Goal: Information Seeking & Learning: Learn about a topic

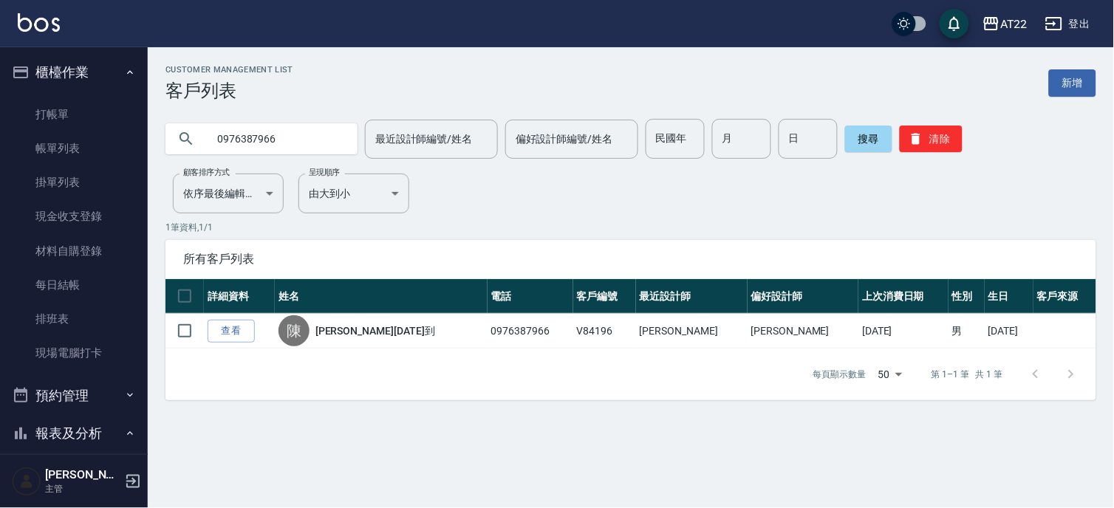
scroll to position [739, 0]
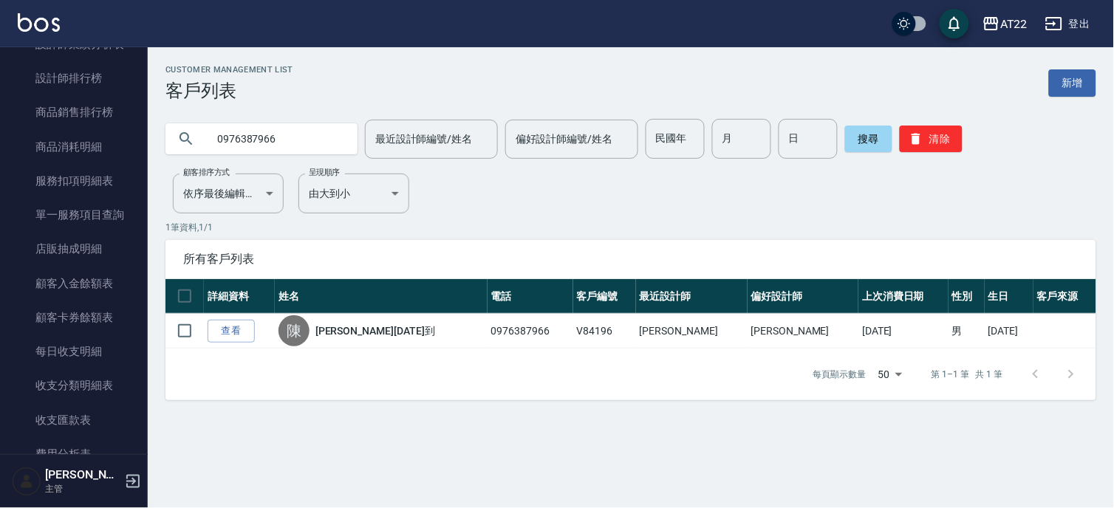
click at [285, 126] on input "0976387966" at bounding box center [276, 139] width 139 height 40
click at [310, 135] on input "0976387966" at bounding box center [276, 139] width 139 height 40
type input "0939559160"
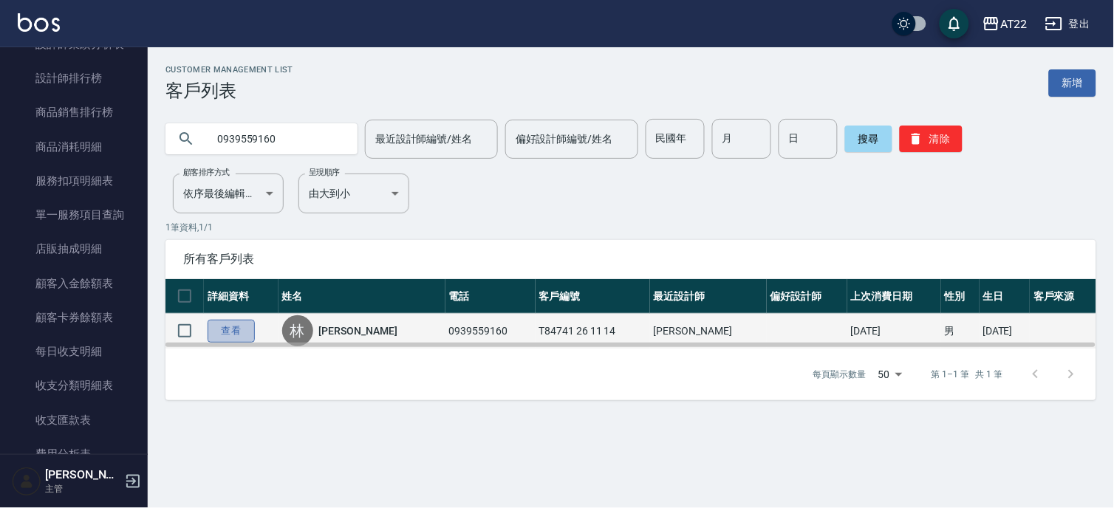
click at [222, 331] on link "查看" at bounding box center [231, 331] width 47 height 23
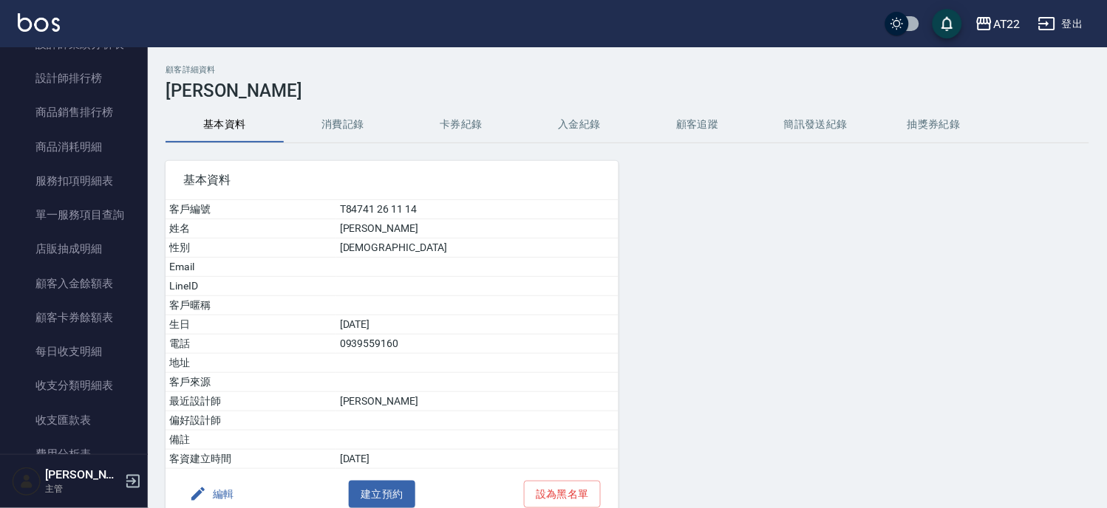
click at [344, 116] on button "消費記錄" at bounding box center [343, 124] width 118 height 35
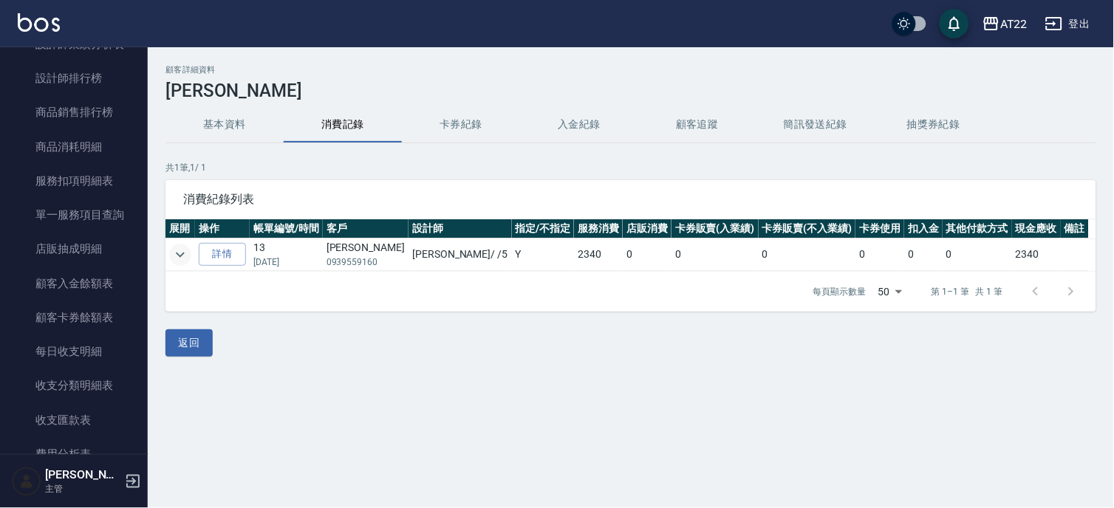
click at [180, 255] on icon "expand row" at bounding box center [180, 254] width 9 height 5
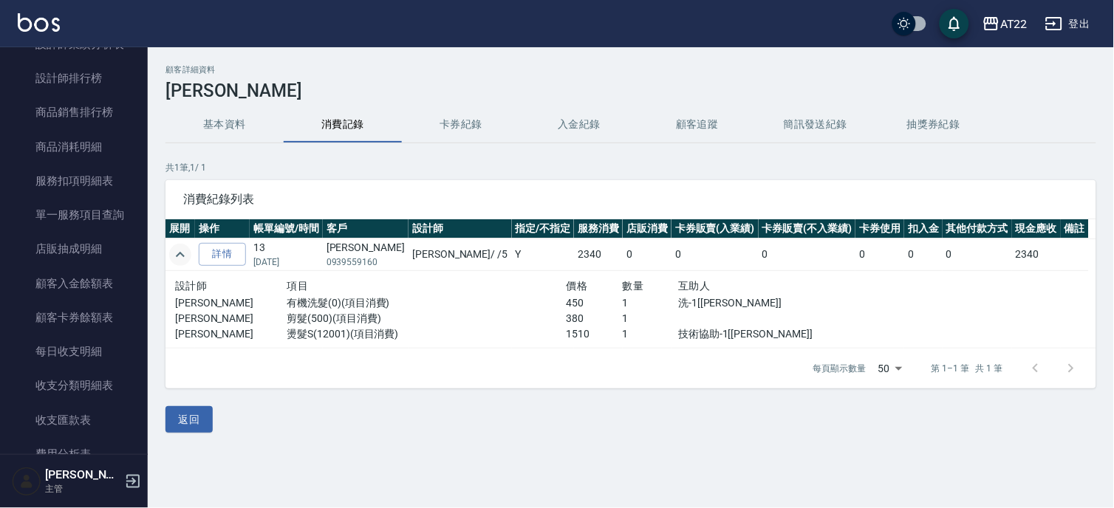
click at [208, 130] on button "基本資料" at bounding box center [225, 124] width 118 height 35
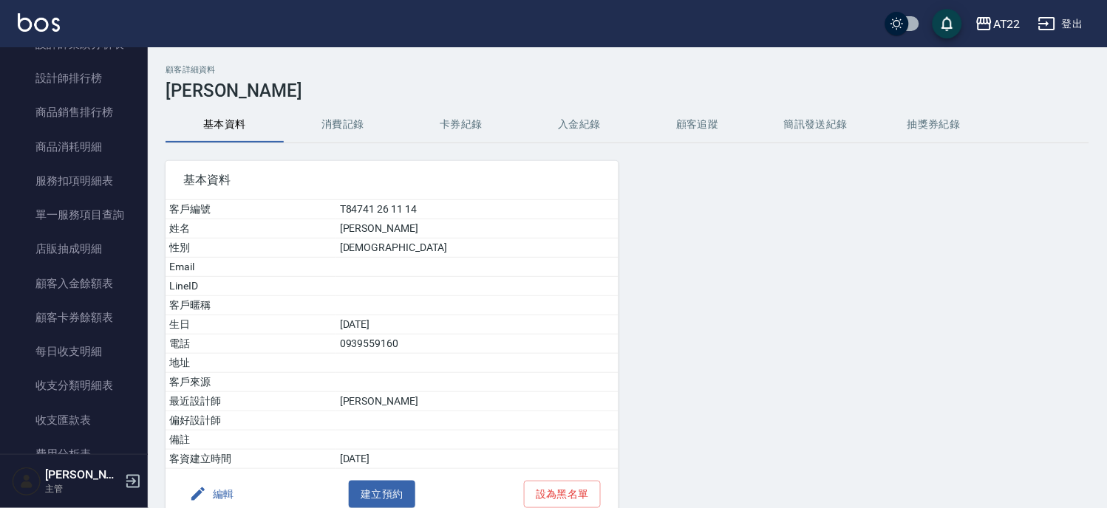
click at [355, 121] on button "消費記錄" at bounding box center [343, 124] width 118 height 35
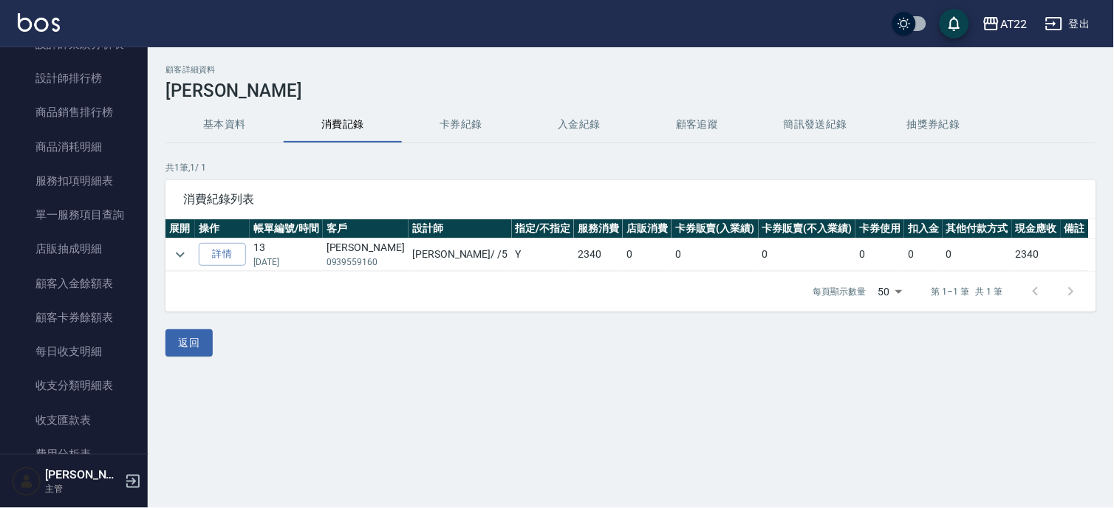
click at [1051, 23] on icon "button" at bounding box center [1054, 23] width 16 height 13
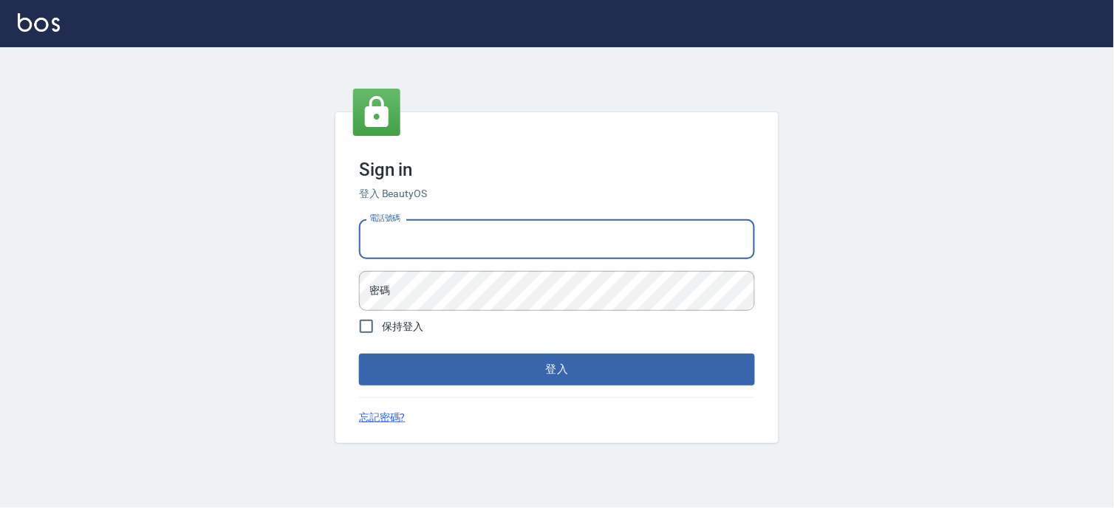
click at [484, 251] on input "電話號碼" at bounding box center [557, 239] width 396 height 40
click at [359, 354] on button "登入" at bounding box center [557, 369] width 396 height 31
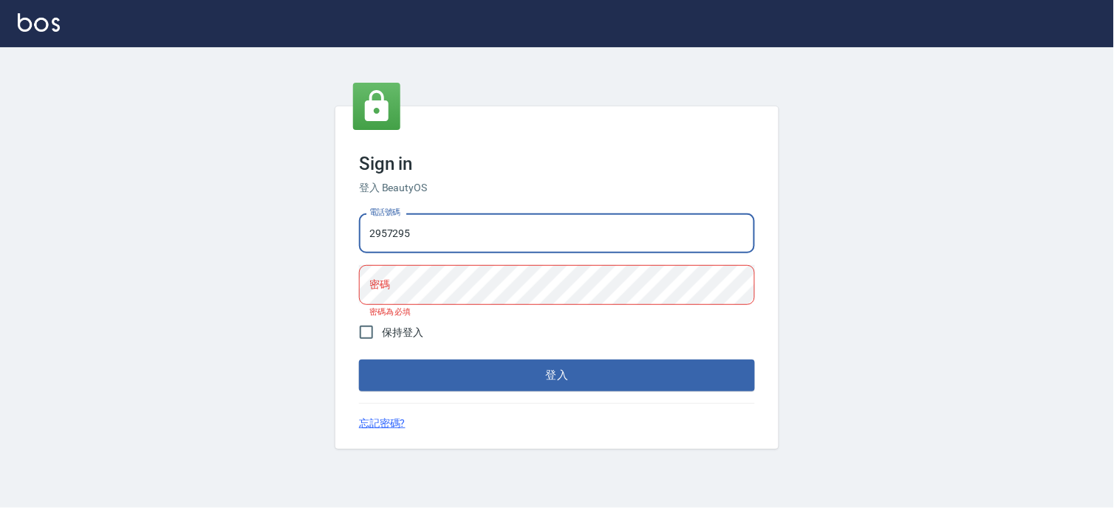
click at [484, 240] on input "2957295" at bounding box center [557, 234] width 396 height 40
type input "29572957"
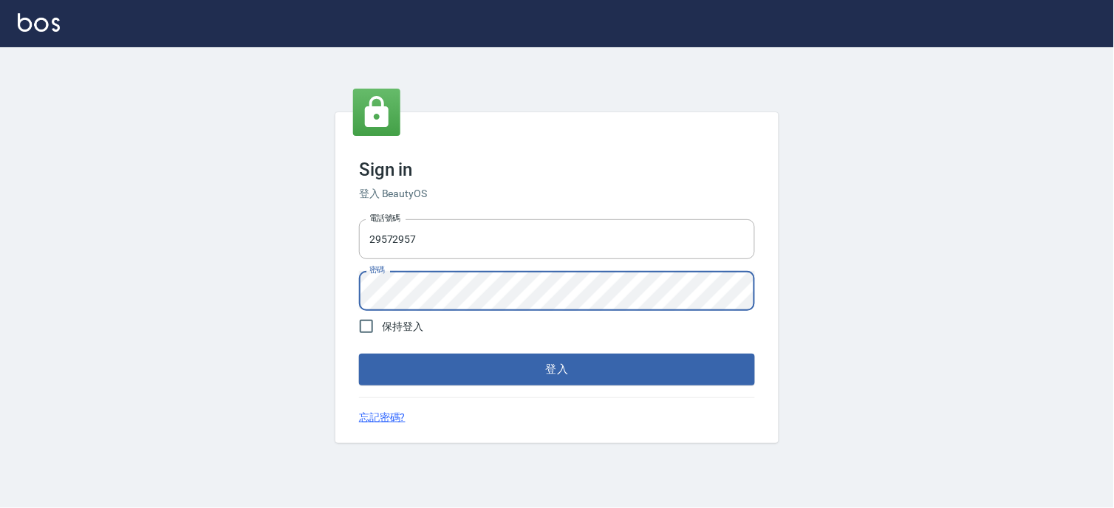
click at [359, 354] on button "登入" at bounding box center [557, 369] width 396 height 31
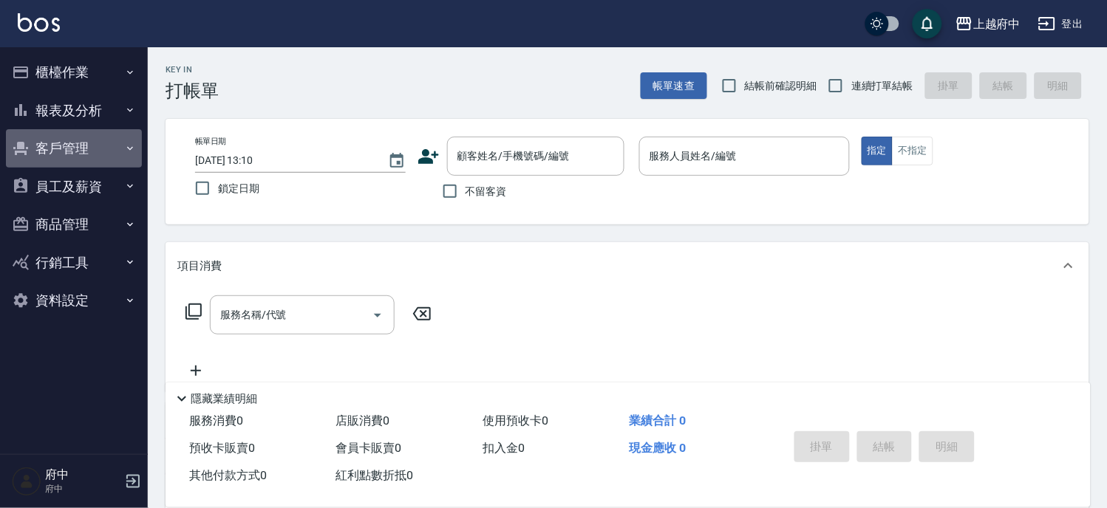
click at [53, 152] on button "客戶管理" at bounding box center [74, 148] width 136 height 38
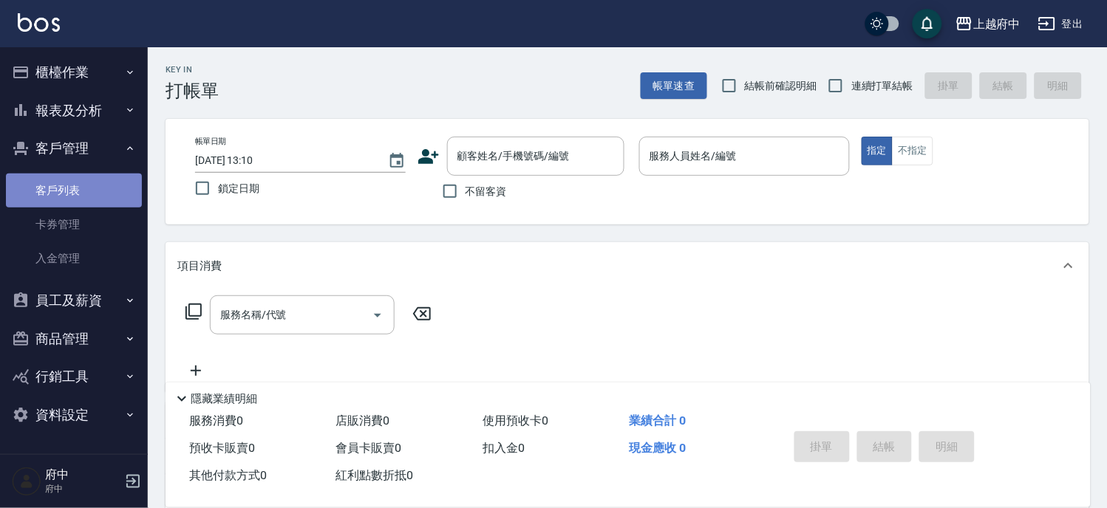
click at [87, 194] on link "客戶列表" at bounding box center [74, 191] width 136 height 34
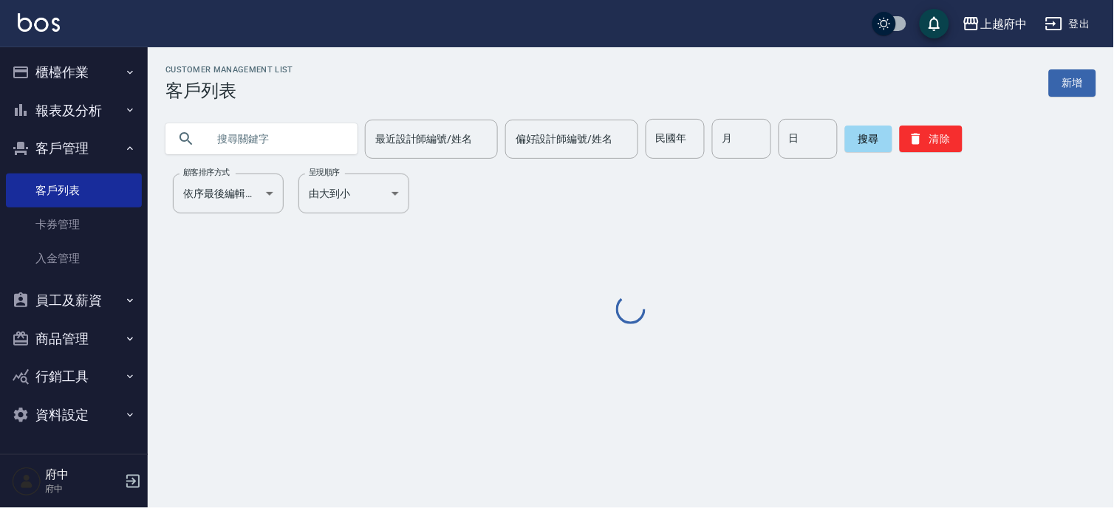
click at [300, 142] on input "text" at bounding box center [276, 139] width 139 height 40
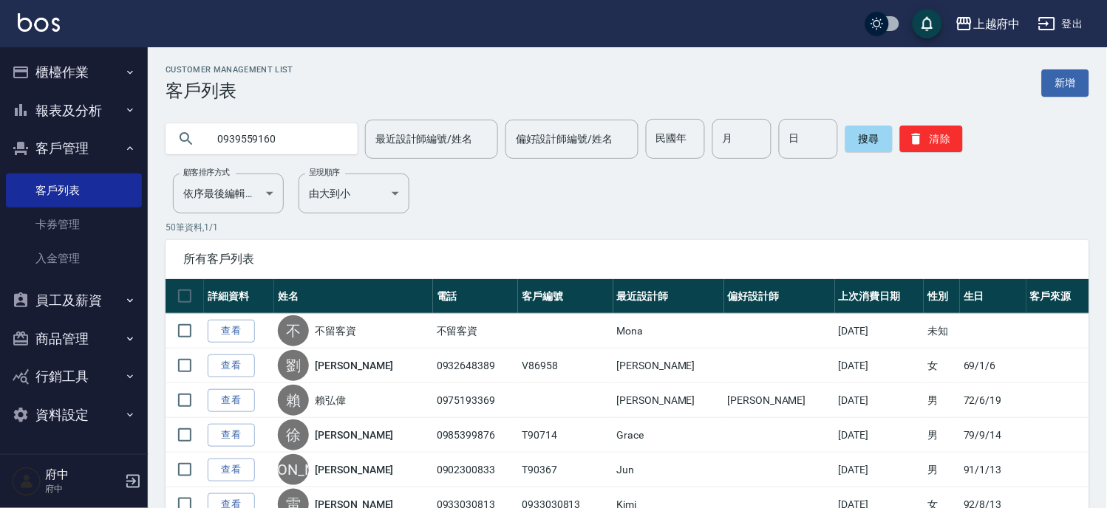
type input "0939559160"
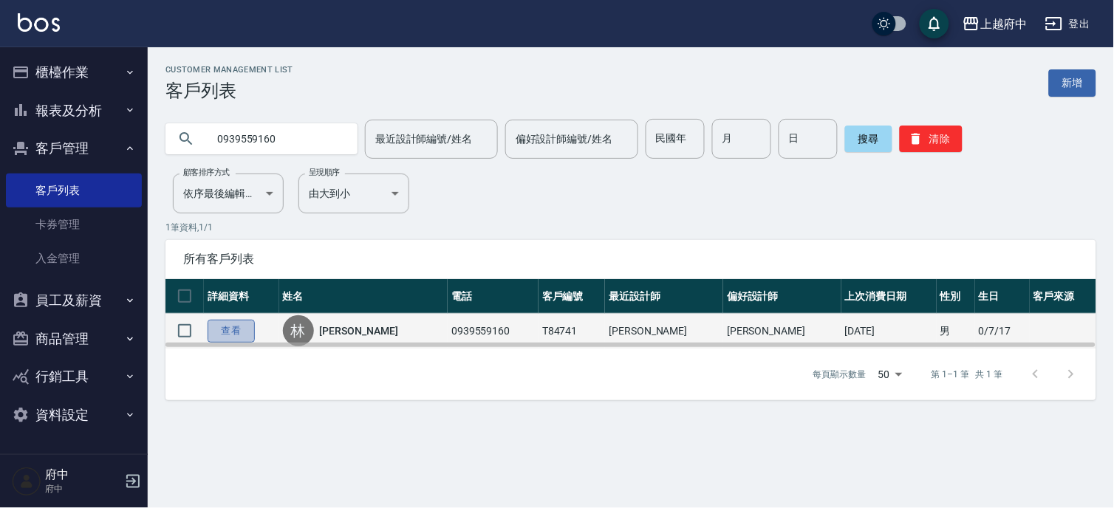
click at [218, 327] on link "查看" at bounding box center [231, 331] width 47 height 23
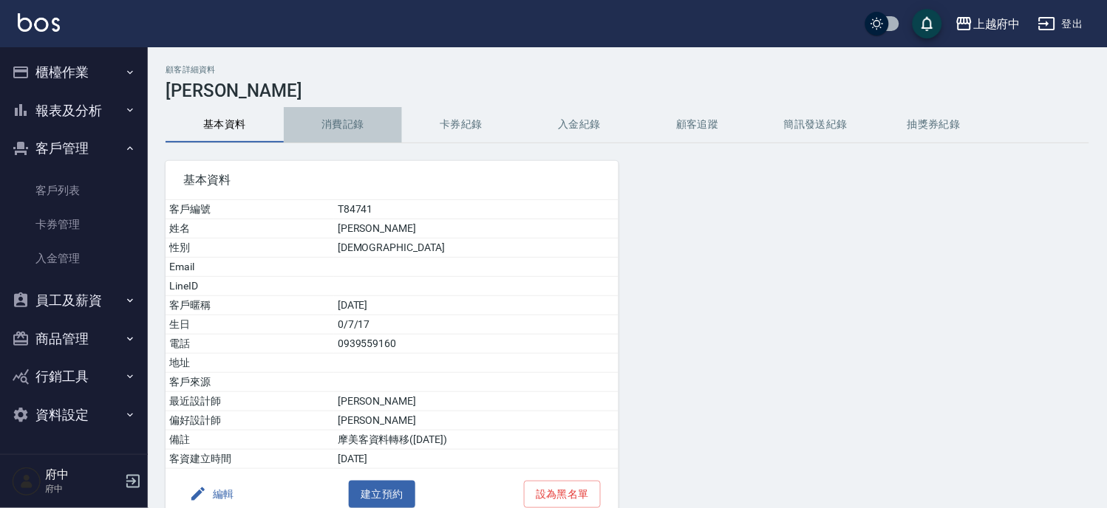
click at [330, 130] on button "消費記錄" at bounding box center [343, 124] width 118 height 35
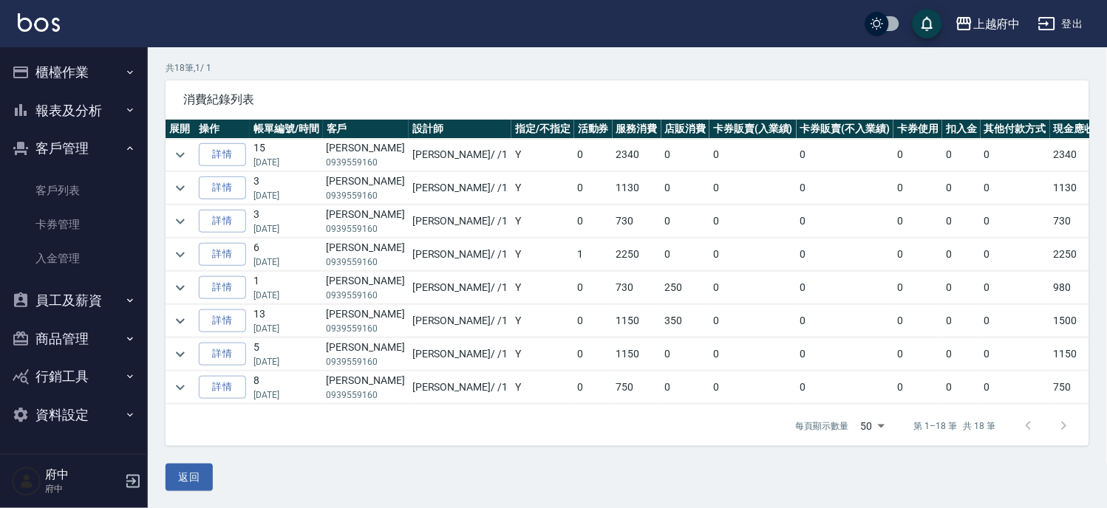
click at [193, 316] on td at bounding box center [181, 321] width 30 height 33
click at [190, 318] on button "expand row" at bounding box center [180, 321] width 22 height 22
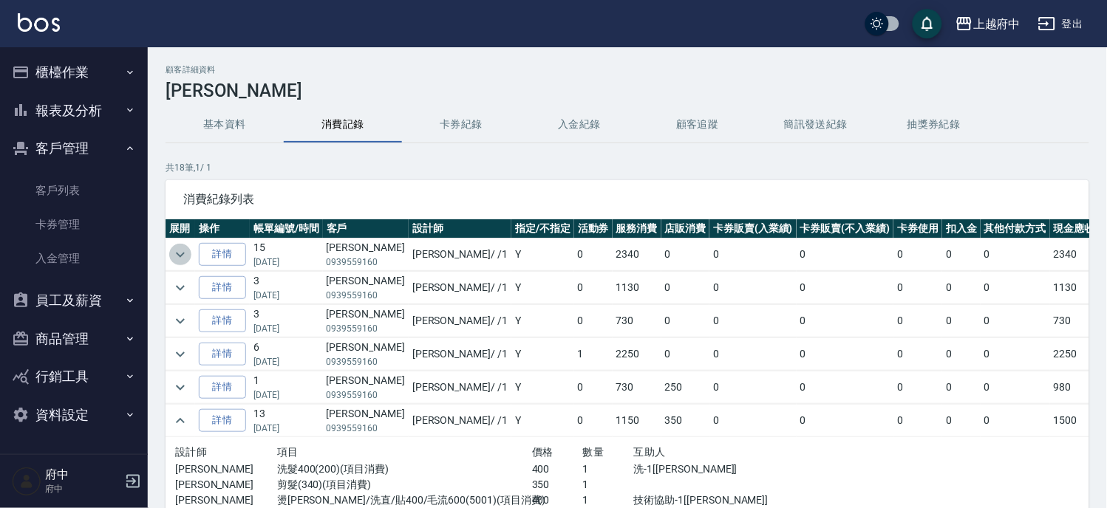
click at [183, 248] on icon "expand row" at bounding box center [180, 255] width 18 height 18
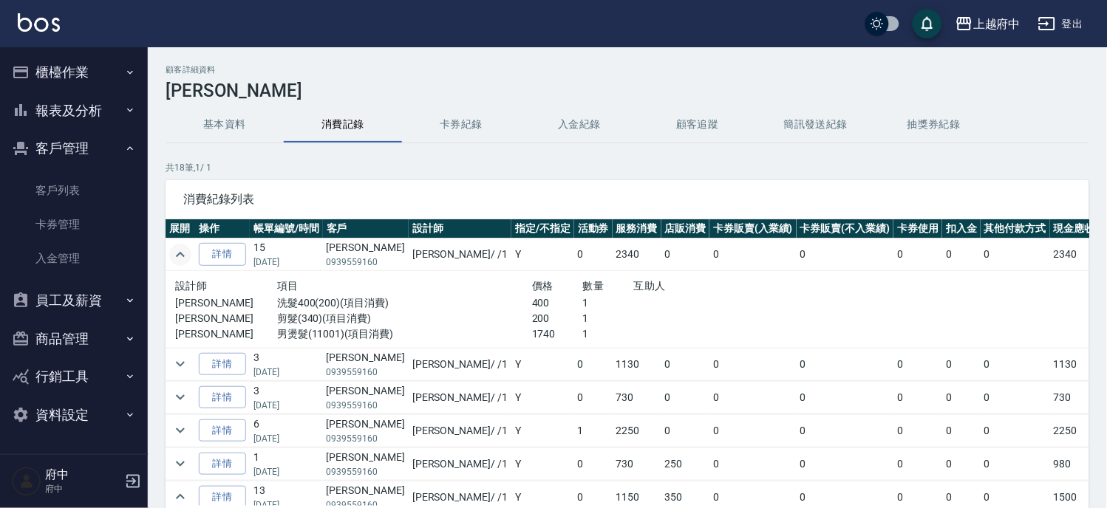
click at [183, 248] on icon "expand row" at bounding box center [180, 255] width 18 height 18
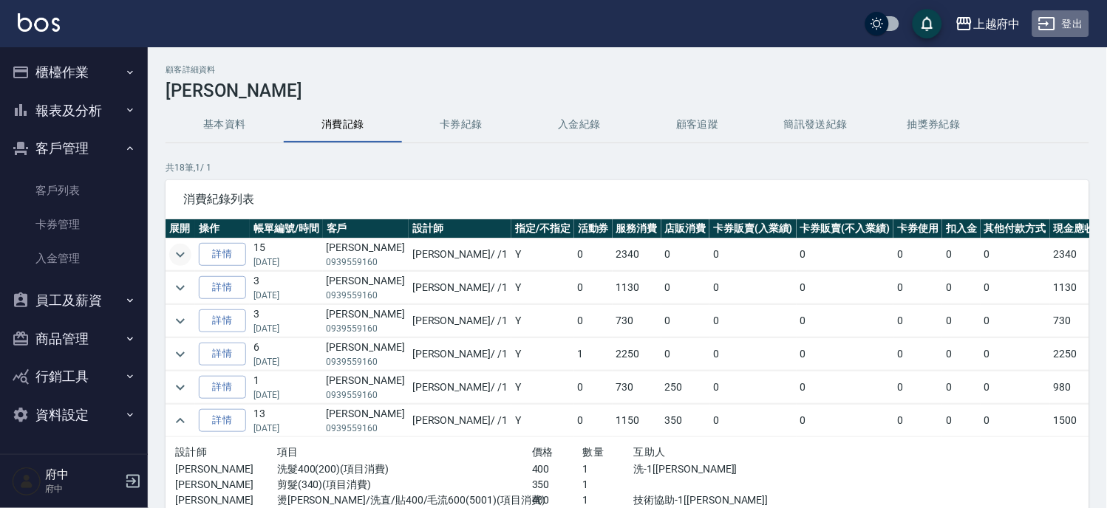
click at [1044, 18] on icon "button" at bounding box center [1047, 23] width 16 height 13
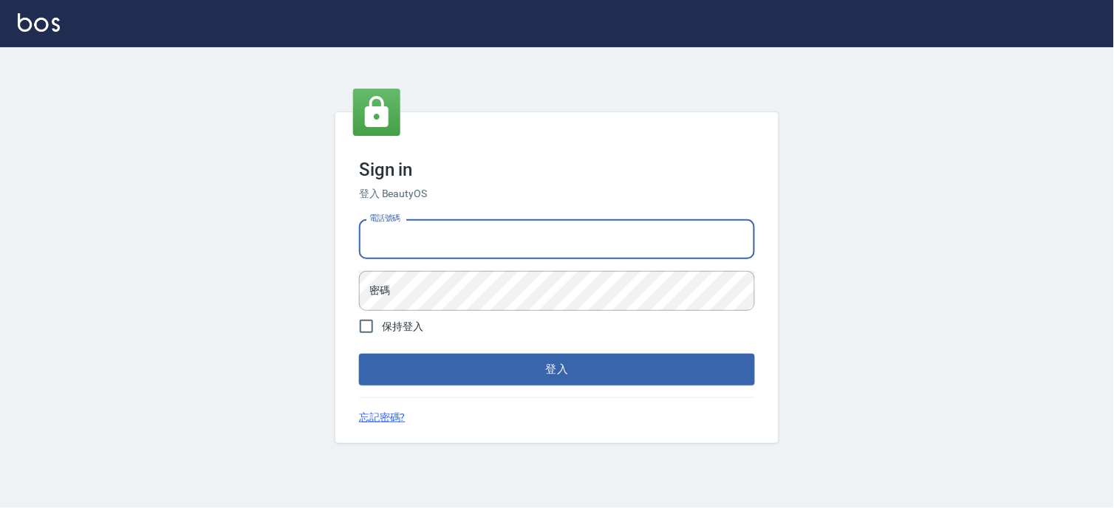
type input "0936888819"
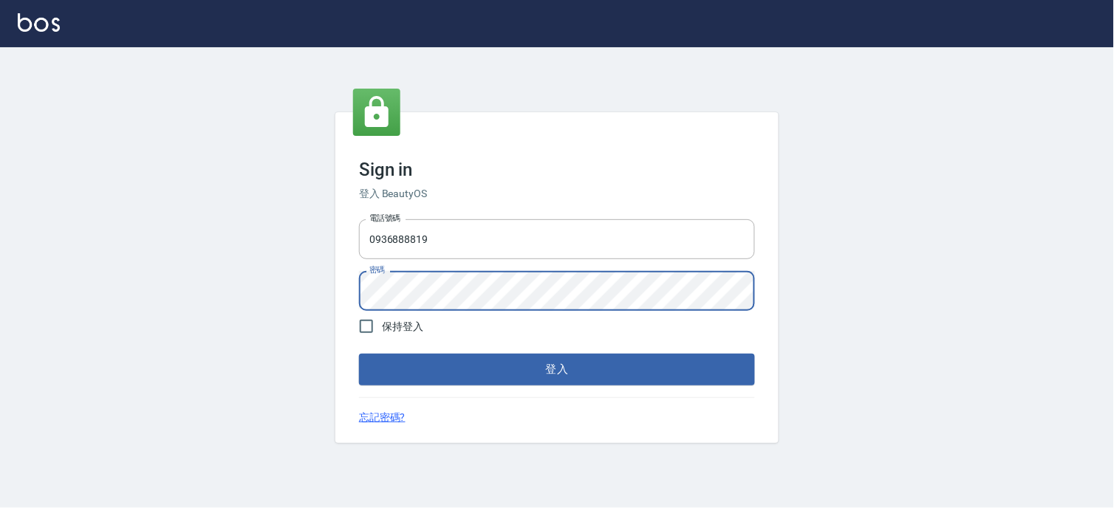
click at [359, 354] on button "登入" at bounding box center [557, 369] width 396 height 31
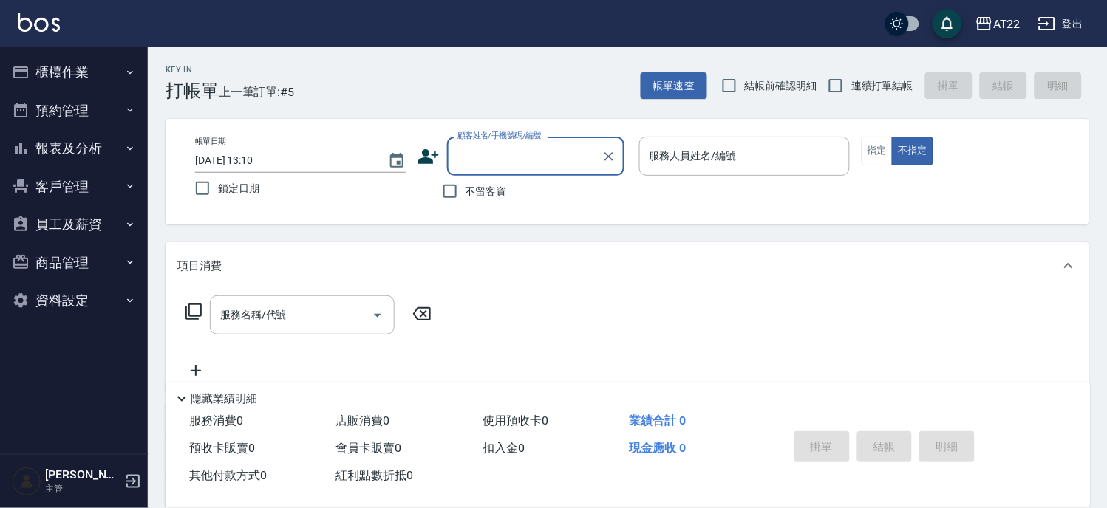
click at [31, 158] on button "報表及分析" at bounding box center [74, 148] width 136 height 38
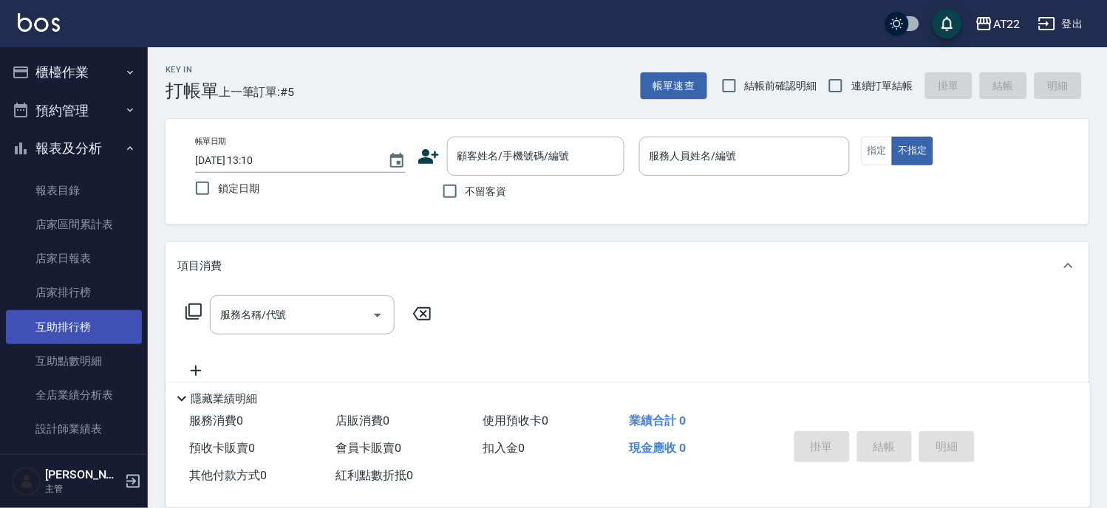
click at [54, 323] on link "互助排行榜" at bounding box center [74, 327] width 136 height 34
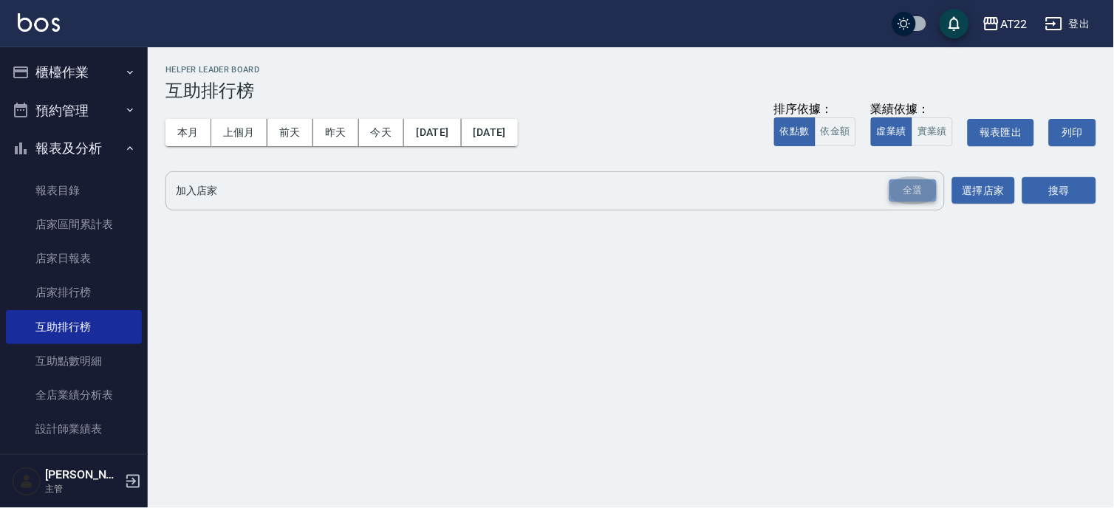
click at [929, 180] on div "全選" at bounding box center [913, 191] width 47 height 23
click at [1052, 187] on button "搜尋" at bounding box center [1060, 191] width 74 height 27
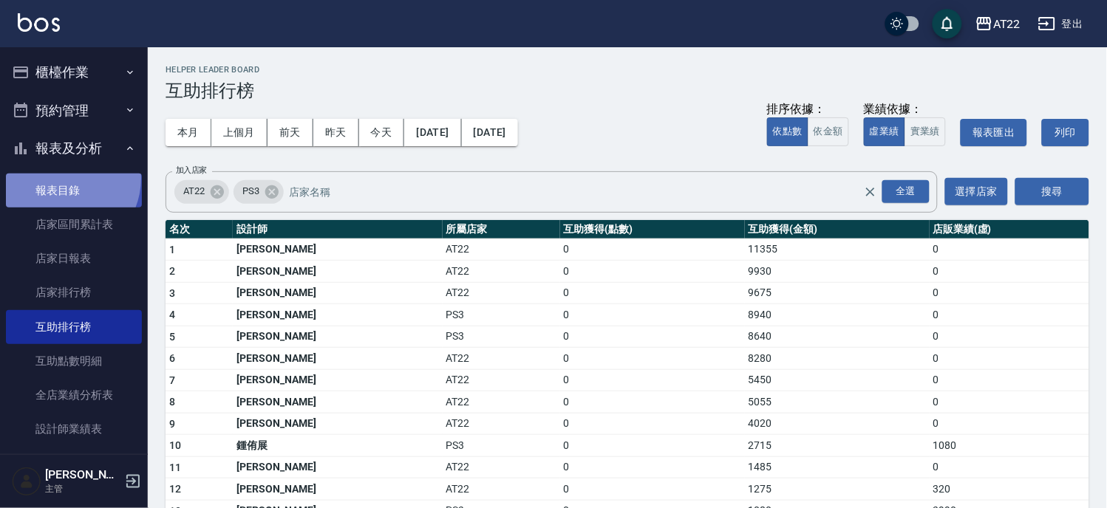
click at [60, 178] on link "報表目錄" at bounding box center [74, 191] width 136 height 34
